Goal: Check status: Check status

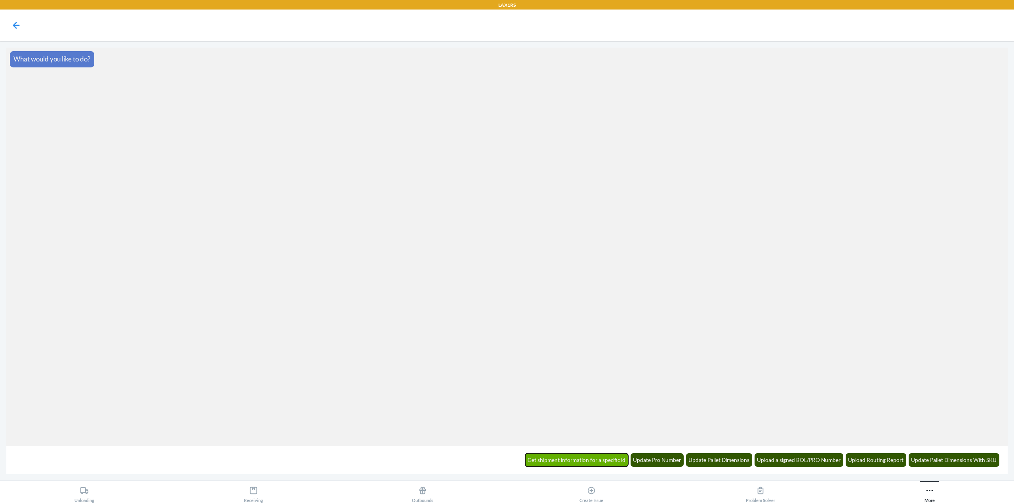
click at [601, 465] on button "Get shipment information for a specific id" at bounding box center [576, 459] width 103 height 13
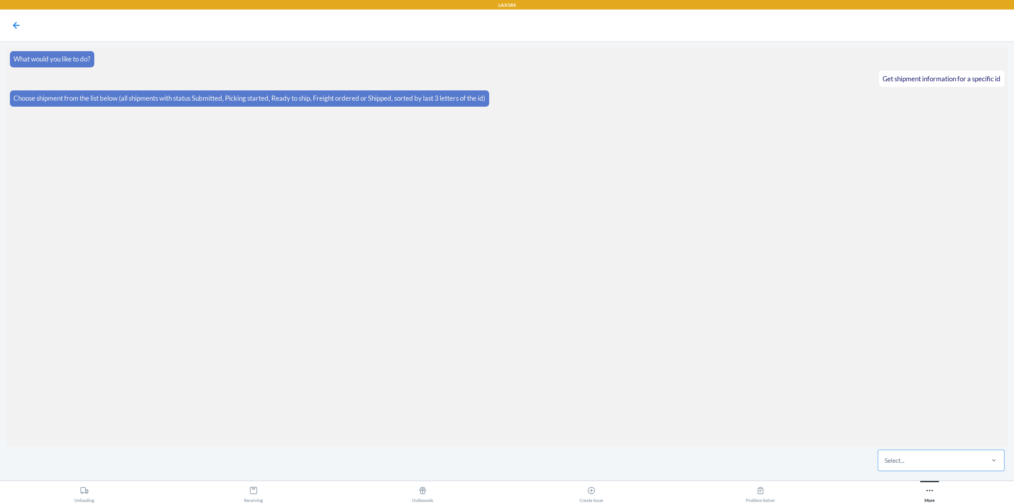
click at [899, 453] on div "Select..." at bounding box center [930, 460] width 105 height 21
click at [885, 455] on input "Select..." at bounding box center [885, 460] width 1 height 10
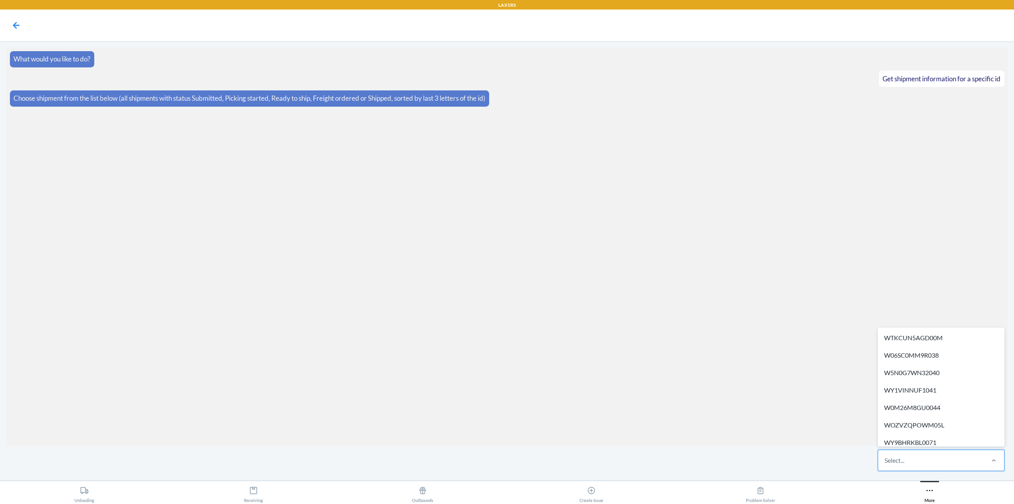
paste input "WCMI64GIH029I"
type input "WCMI64GIH029I"
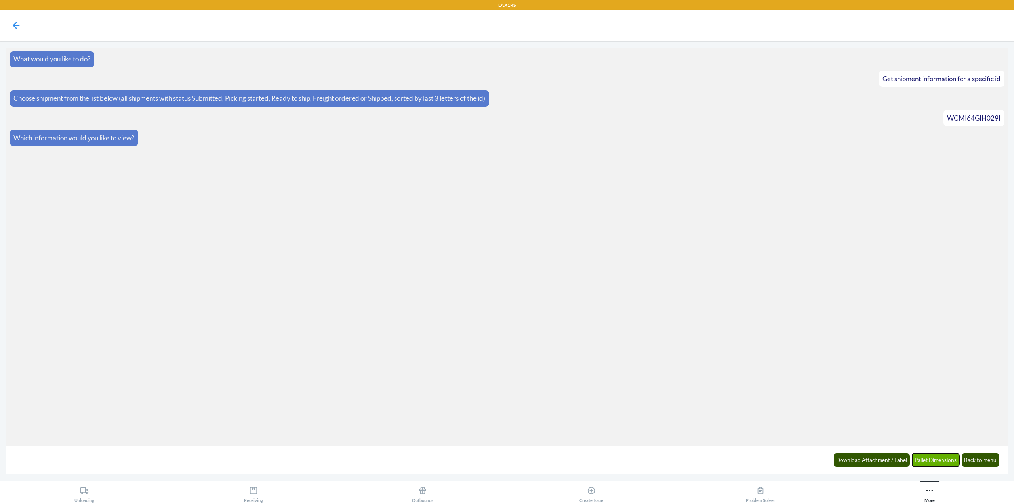
click at [928, 457] on button "Pallet Dimensions" at bounding box center [936, 459] width 48 height 13
